Goal: Entertainment & Leisure: Consume media (video, audio)

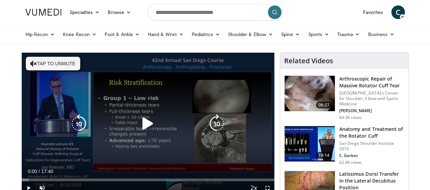
click at [56, 61] on button "Tap to unmute" at bounding box center [53, 64] width 54 height 14
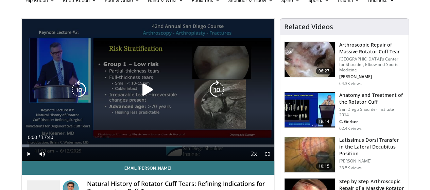
click at [138, 92] on icon "Video Player" at bounding box center [147, 89] width 19 height 19
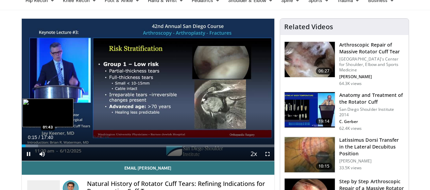
click at [31, 147] on div "Loaded : 6.54% 00:16 01:43" at bounding box center [148, 145] width 252 height 3
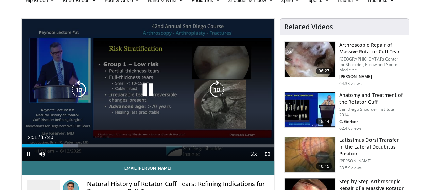
click at [146, 94] on icon "Video Player" at bounding box center [147, 89] width 19 height 19
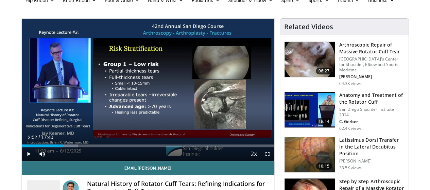
click at [281, 8] on ul "Hip Recon Hip [MEDICAL_DATA] Revision Hip [MEDICAL_DATA] Hip Preservation Knee …" at bounding box center [214, 0] width 387 height 19
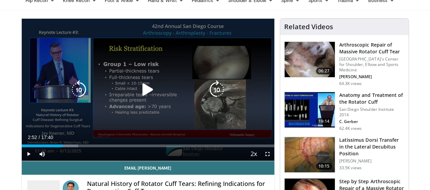
click at [139, 96] on icon "Video Player" at bounding box center [147, 89] width 19 height 19
